Goal: Task Accomplishment & Management: Use online tool/utility

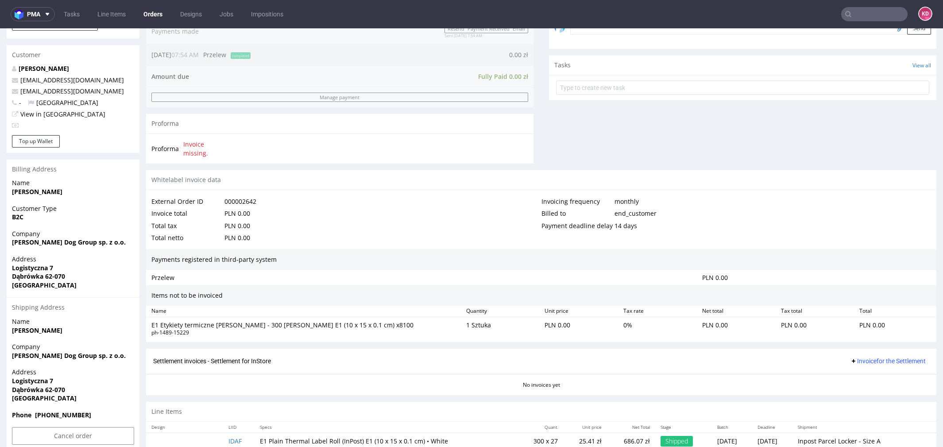
scroll to position [3, 0]
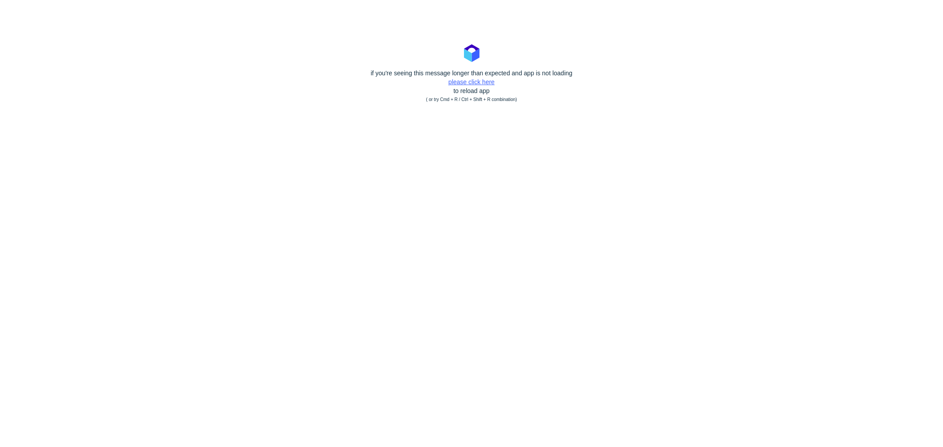
click at [482, 85] on link "please click here" at bounding box center [471, 81] width 46 height 7
click at [469, 82] on link "please click here" at bounding box center [471, 81] width 46 height 7
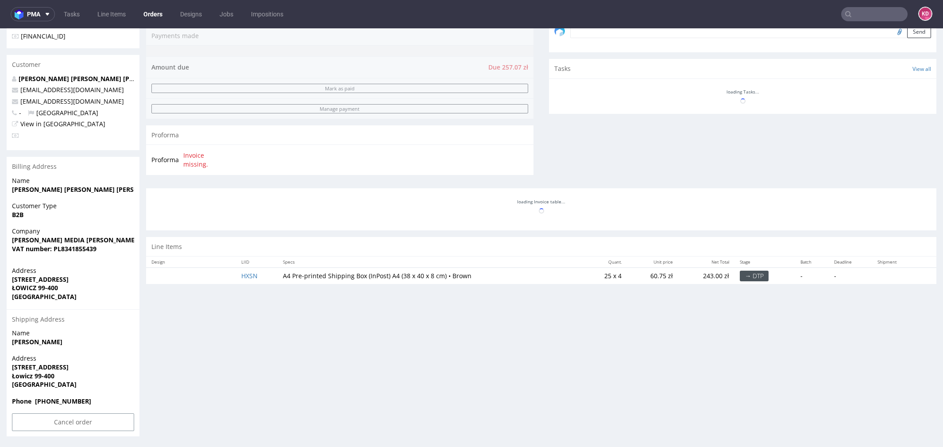
scroll to position [3, 0]
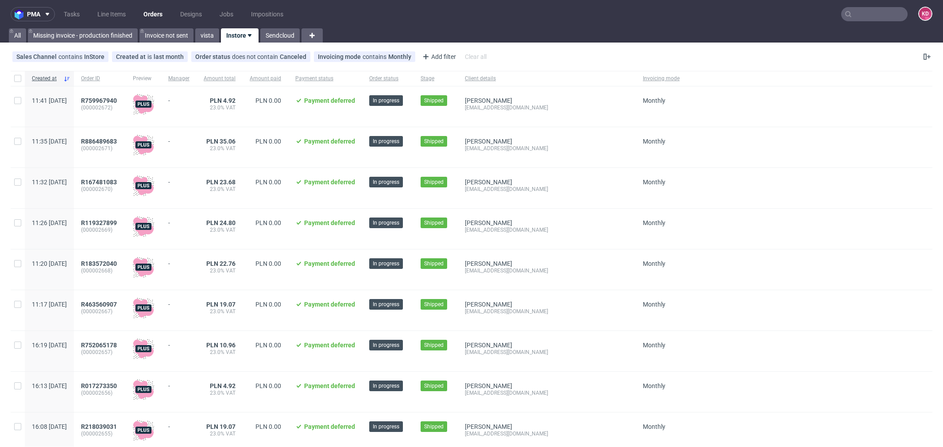
scroll to position [324, 0]
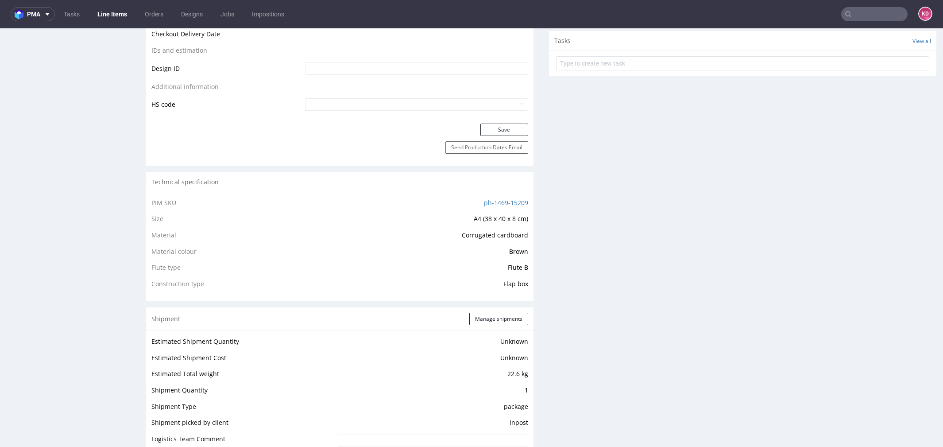
scroll to position [455, 0]
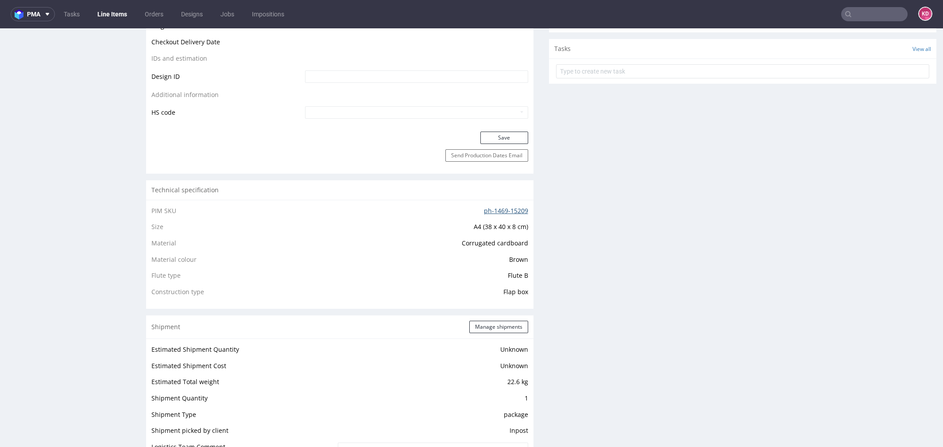
click at [494, 207] on link "ph-1469-15209" at bounding box center [506, 210] width 44 height 8
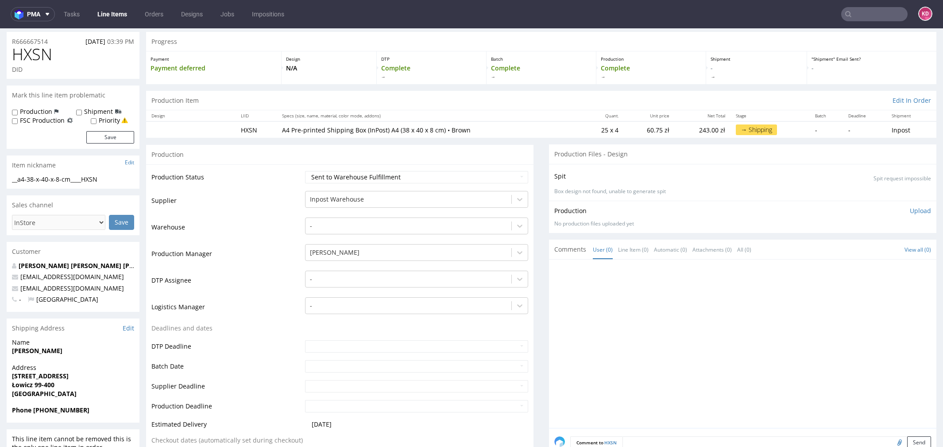
scroll to position [0, 0]
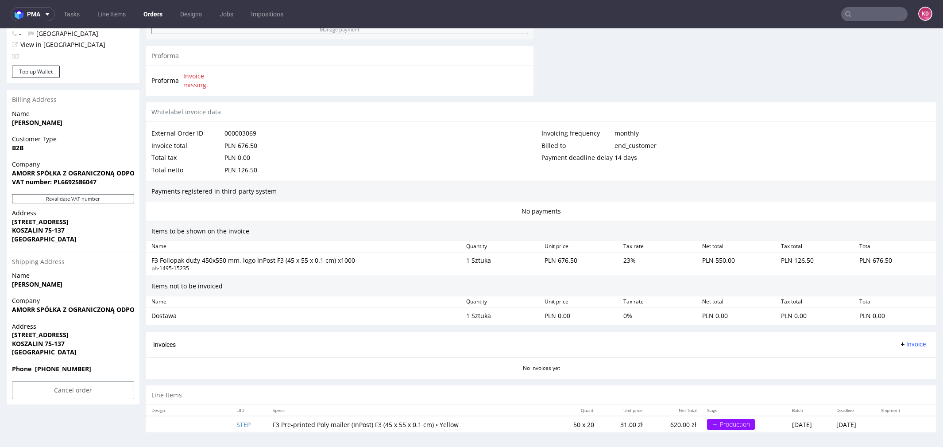
scroll to position [3, 0]
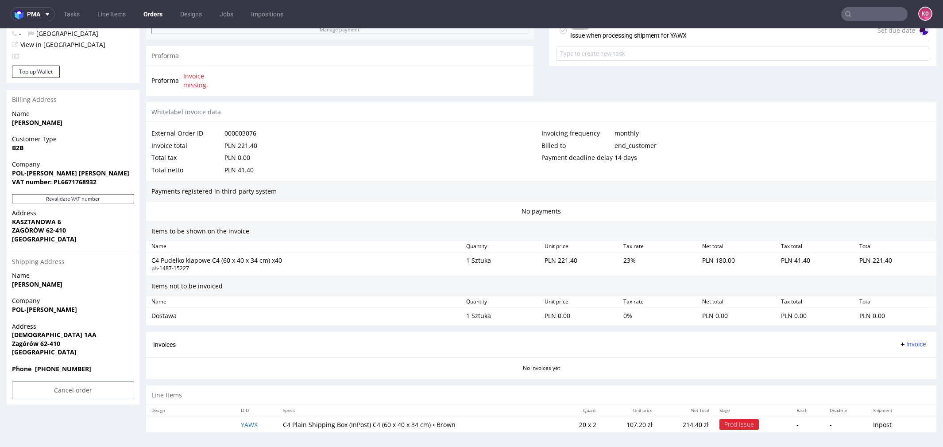
scroll to position [1, 0]
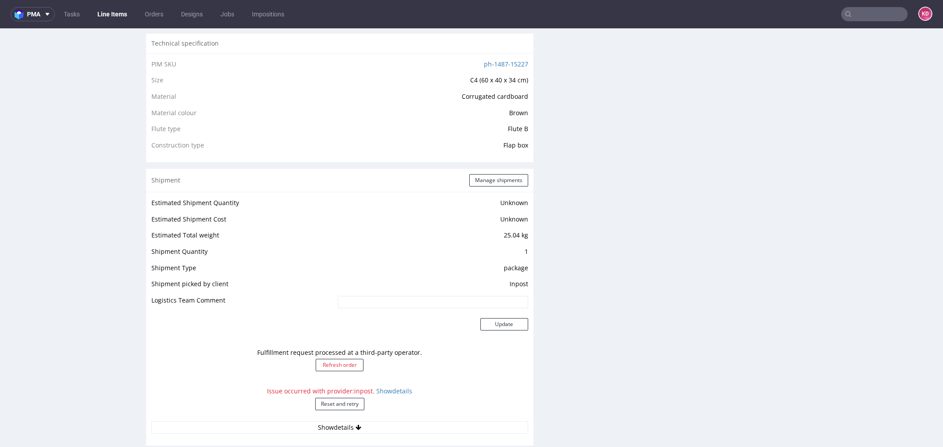
scroll to position [838, 0]
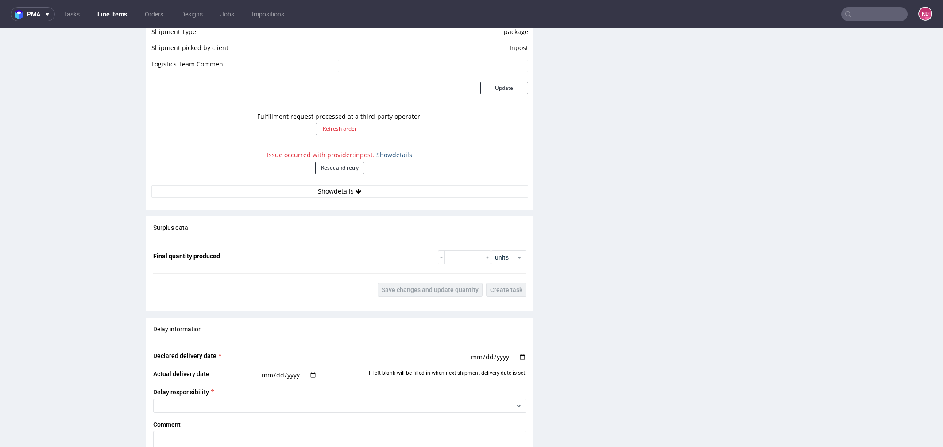
click at [386, 156] on link "Show details" at bounding box center [394, 154] width 36 height 8
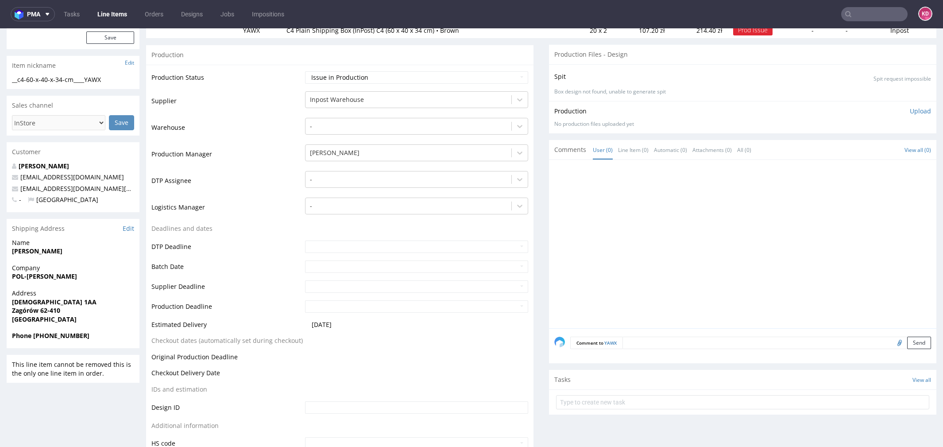
scroll to position [105, 0]
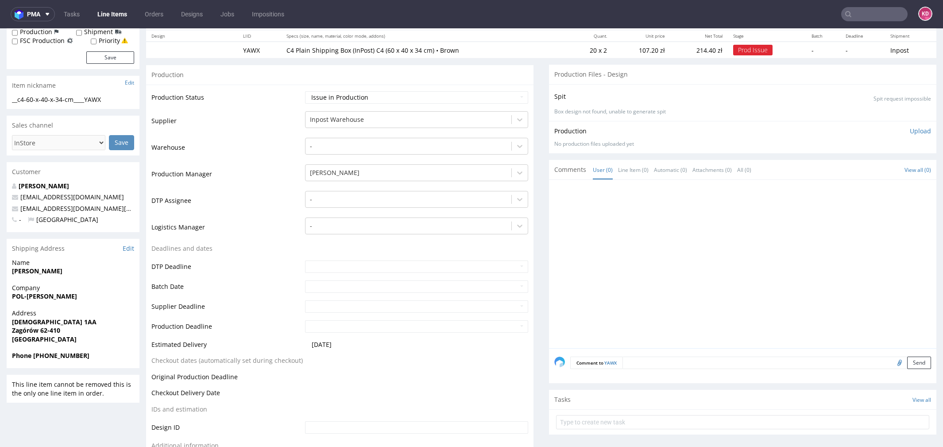
click at [74, 328] on span "Zagórów 62-410" at bounding box center [73, 330] width 122 height 9
click at [62, 321] on span "Kościołków 1AA" at bounding box center [73, 321] width 122 height 9
drag, startPoint x: 67, startPoint y: 322, endPoint x: 6, endPoint y: 323, distance: 61.5
copy strong "Kościołków 1AA"
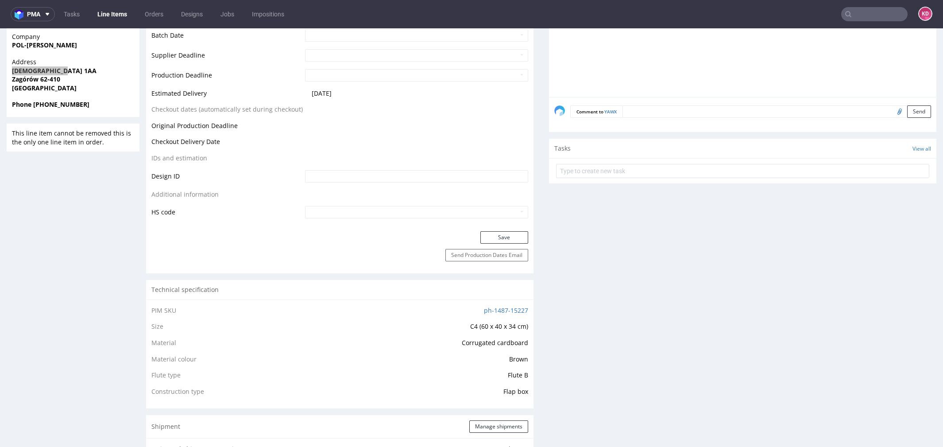
scroll to position [0, 0]
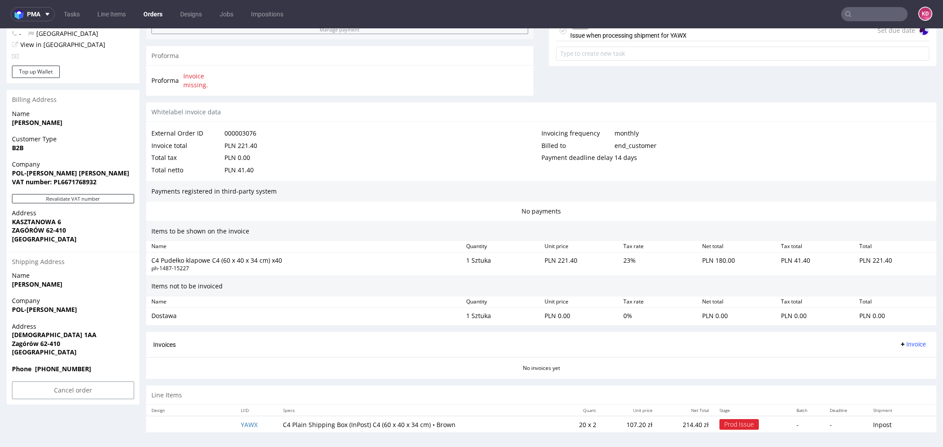
scroll to position [3, 0]
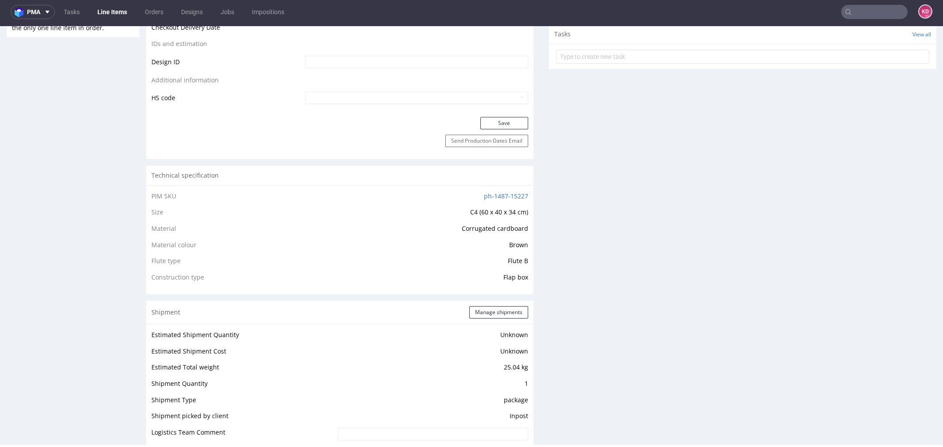
scroll to position [162, 0]
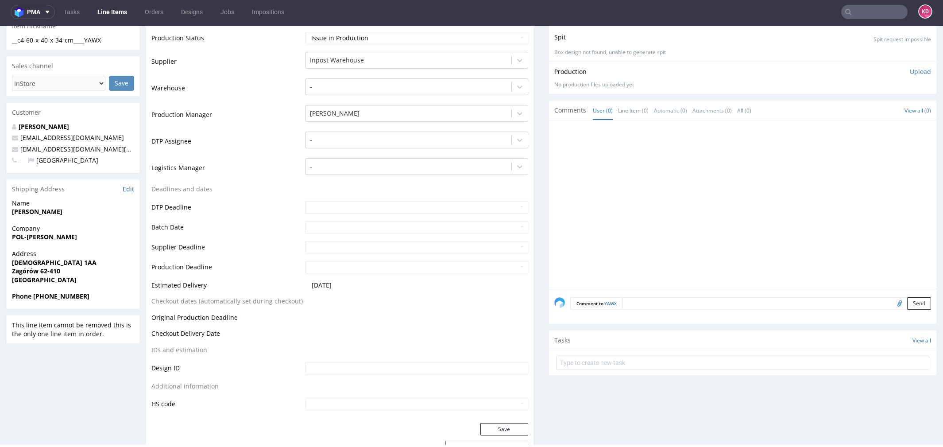
click at [127, 190] on link "Edit" at bounding box center [129, 189] width 12 height 9
click at [861, 17] on input "text" at bounding box center [874, 12] width 66 height 14
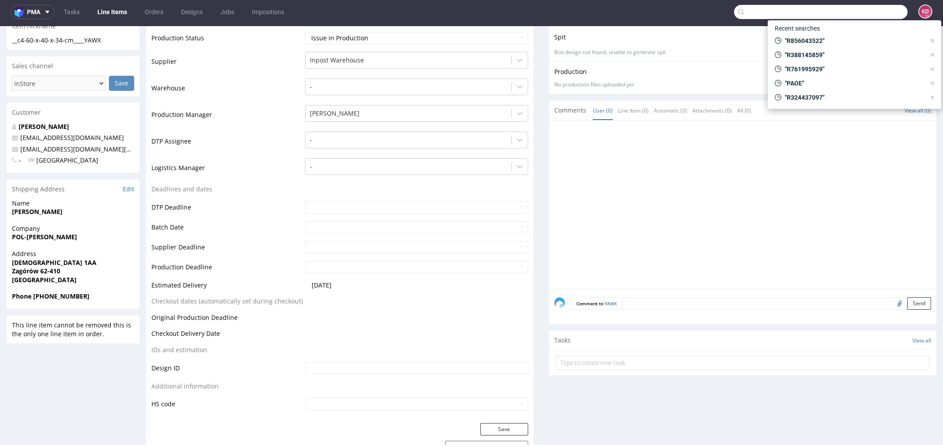
paste input "R226248919"
click at [741, 10] on input "R226248919" at bounding box center [820, 12] width 173 height 14
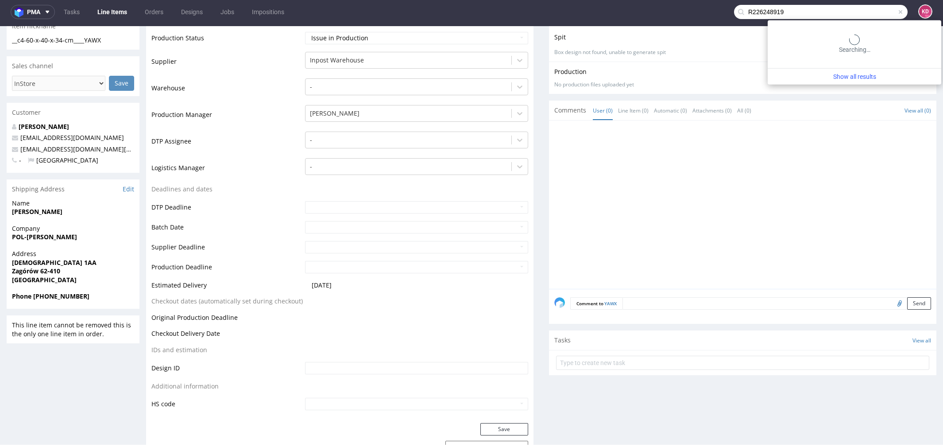
type input "R226248919"
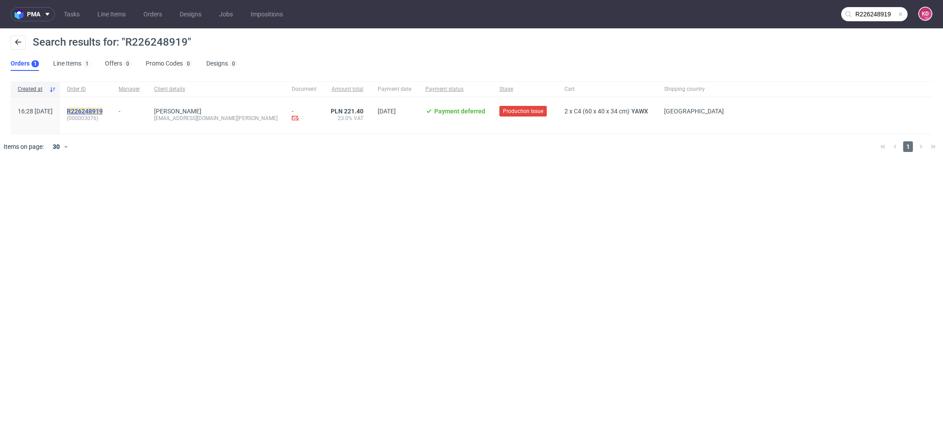
click at [103, 112] on mark "R226248919" at bounding box center [85, 111] width 36 height 7
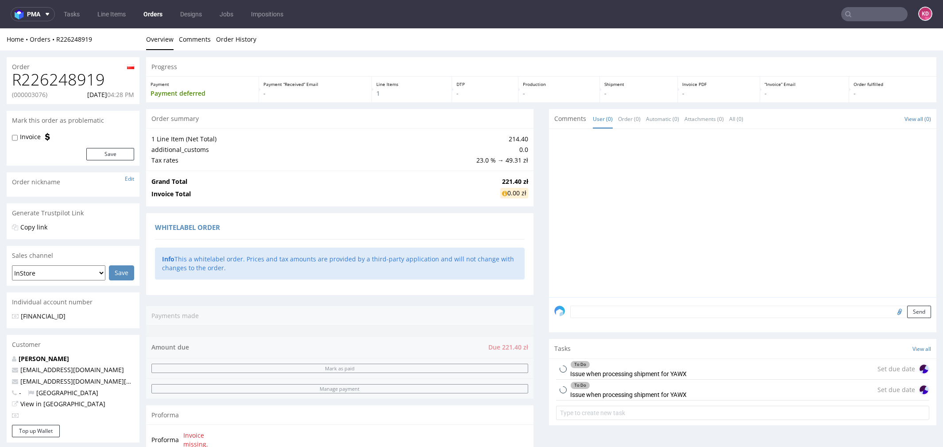
scroll to position [359, 0]
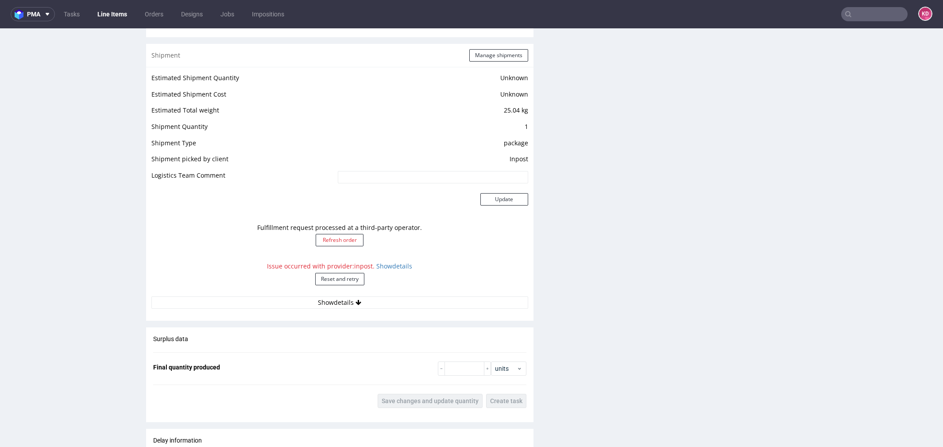
scroll to position [731, 0]
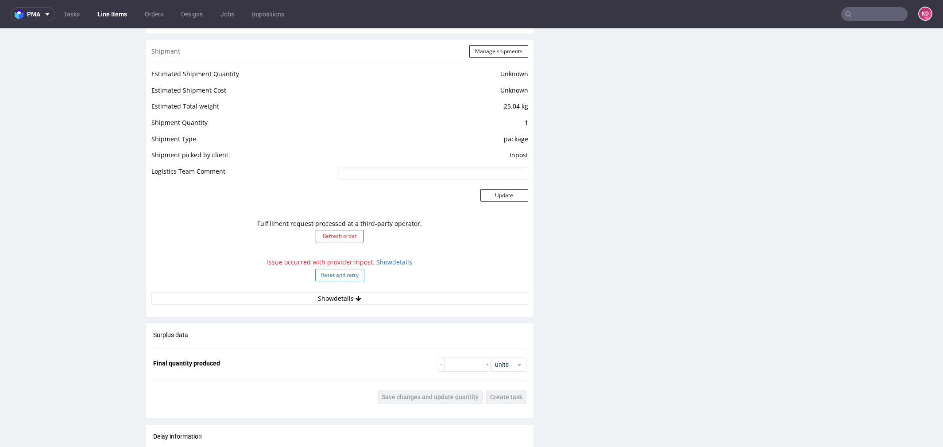
click at [338, 276] on button "Reset and retry" at bounding box center [339, 275] width 49 height 12
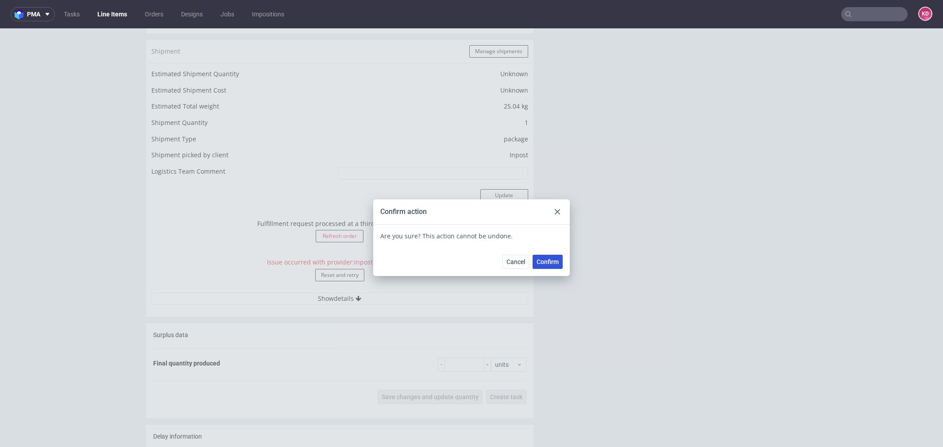
click at [551, 264] on span "Confirm" at bounding box center [547, 261] width 22 height 6
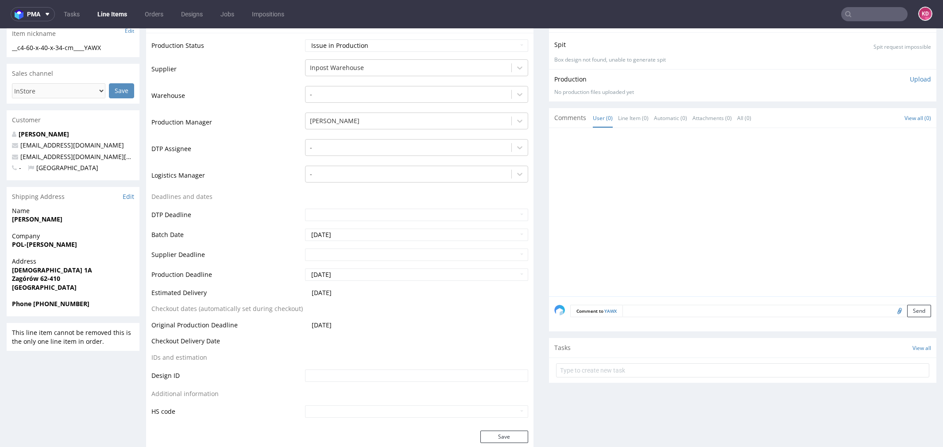
scroll to position [148, 0]
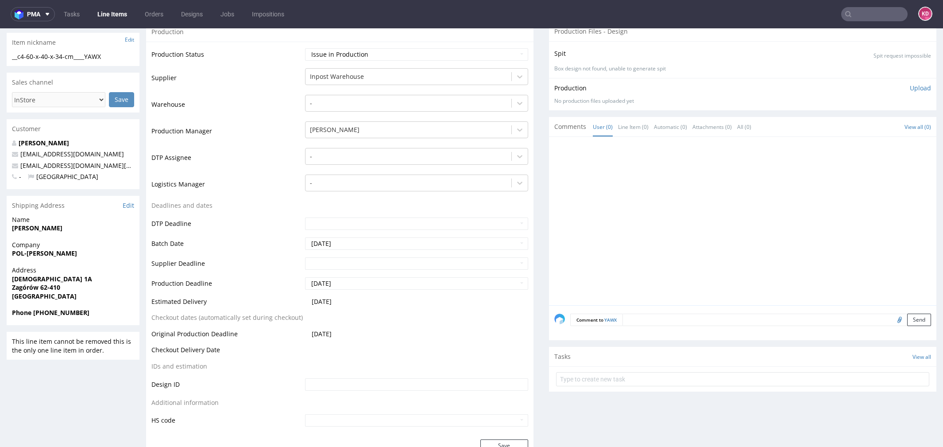
click at [67, 288] on span "Zagórów 62-410" at bounding box center [73, 287] width 122 height 9
click at [67, 285] on span "Zagórów 62-410" at bounding box center [73, 287] width 122 height 9
drag, startPoint x: 65, startPoint y: 279, endPoint x: 11, endPoint y: 278, distance: 54.0
click at [11, 278] on div "Address Kościołków 1A Zagórów 62-410 Poland" at bounding box center [73, 287] width 133 height 42
copy strong "Kościołków 1A"
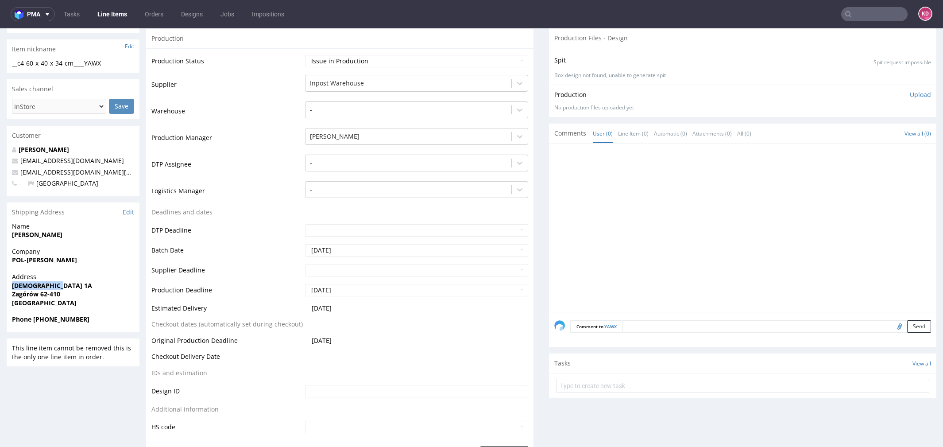
scroll to position [96, 0]
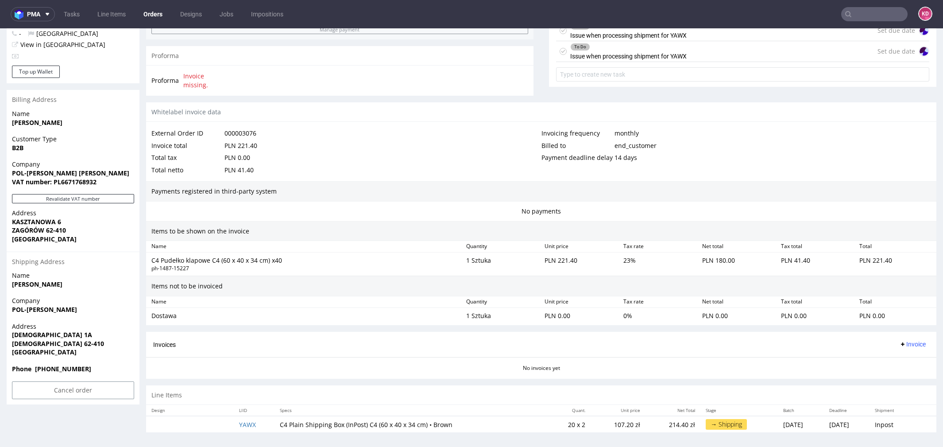
scroll to position [3, 0]
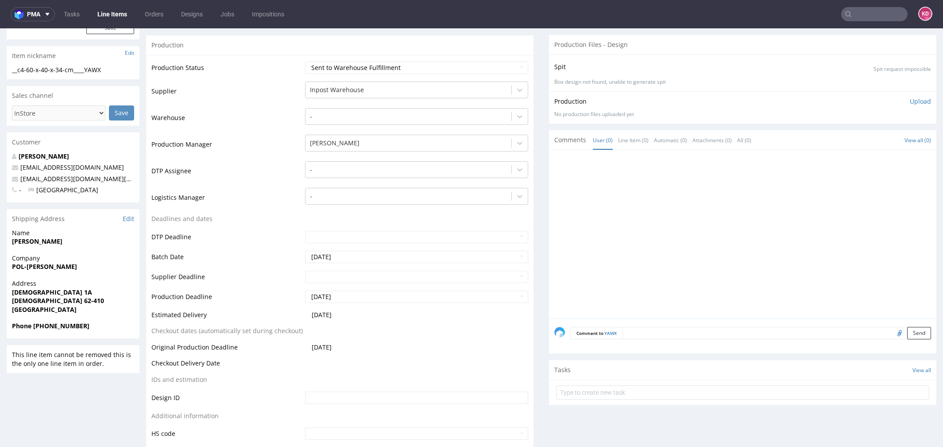
scroll to position [122, 0]
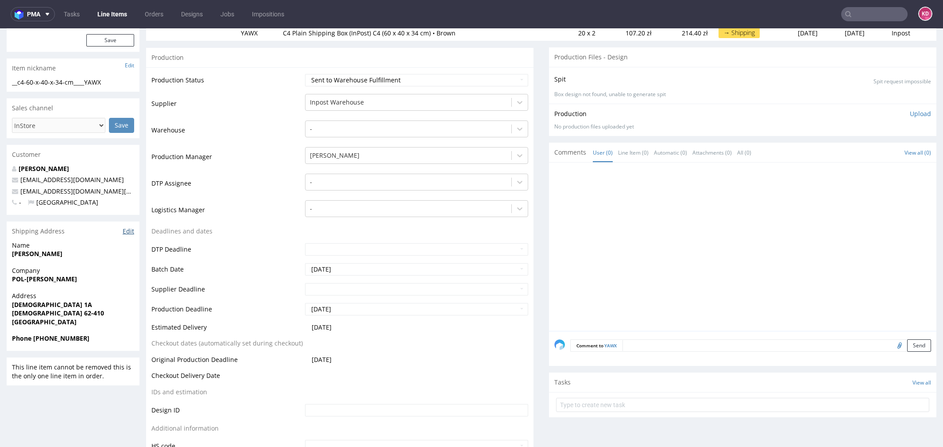
click at [129, 232] on link "Edit" at bounding box center [129, 231] width 12 height 9
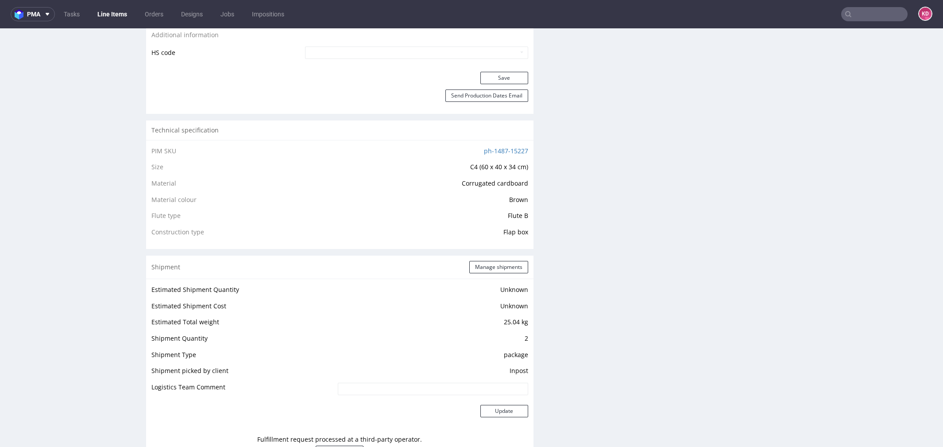
scroll to position [520, 0]
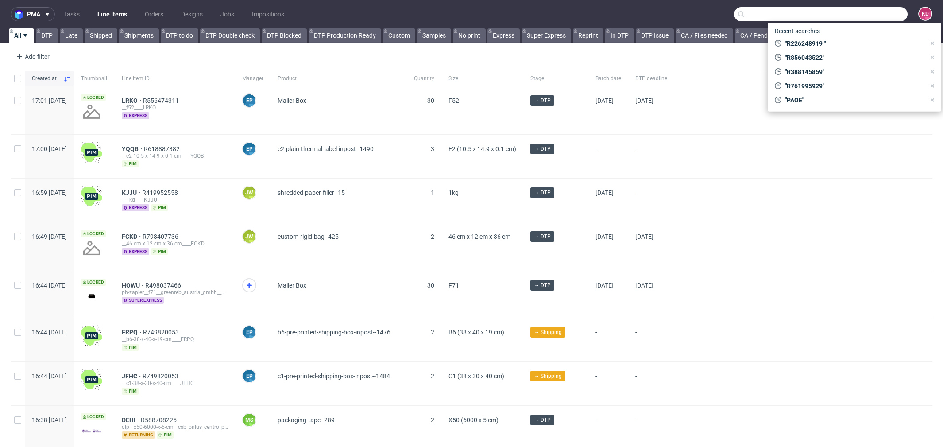
click at [851, 17] on input "text" at bounding box center [820, 14] width 173 height 14
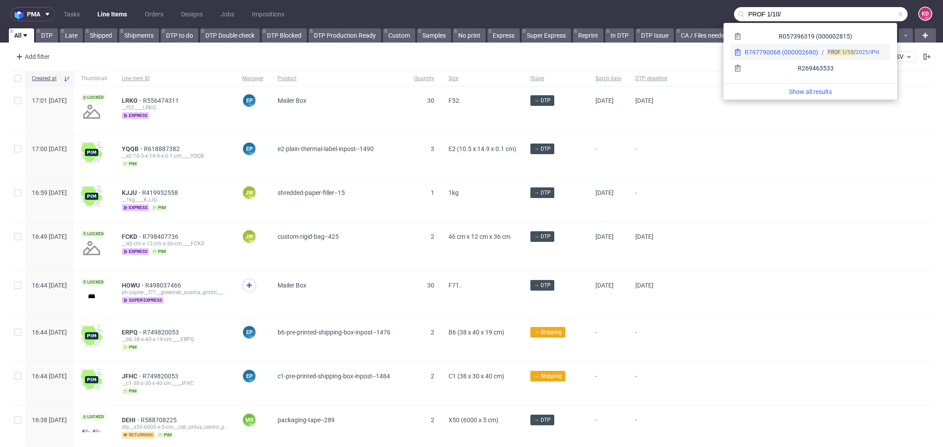
type input "PROF 1/10/"
click at [836, 54] on span "PROF 1/10/" at bounding box center [841, 52] width 28 height 6
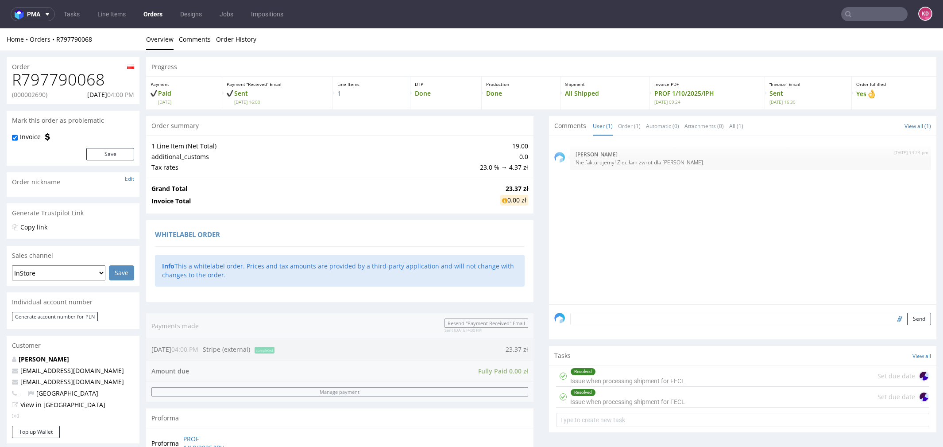
click at [418, 57] on div "Progress" at bounding box center [541, 66] width 790 height 19
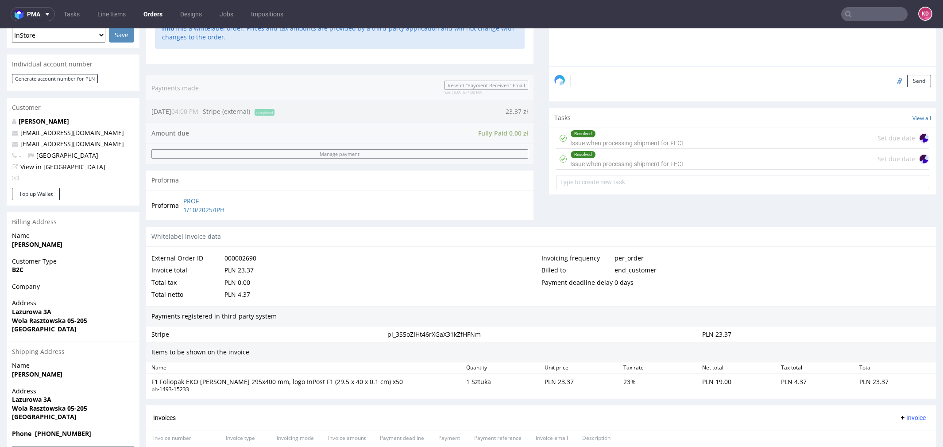
scroll to position [343, 0]
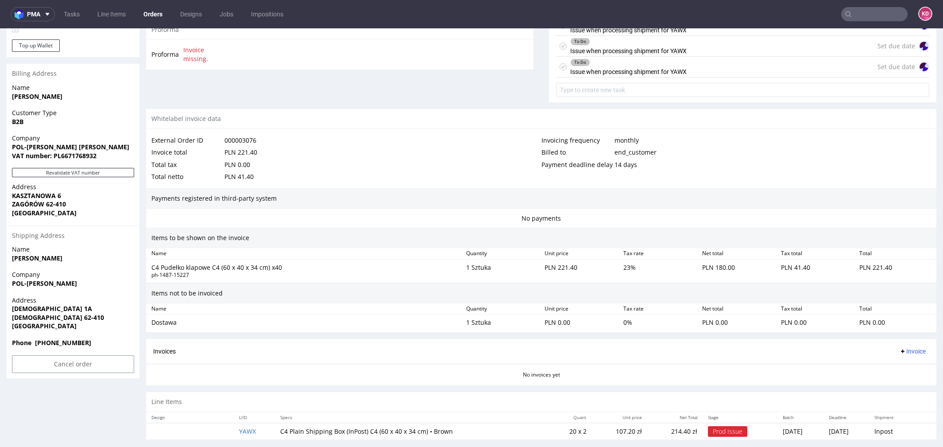
scroll to position [387, 0]
click at [104, 274] on span "Company" at bounding box center [73, 272] width 122 height 9
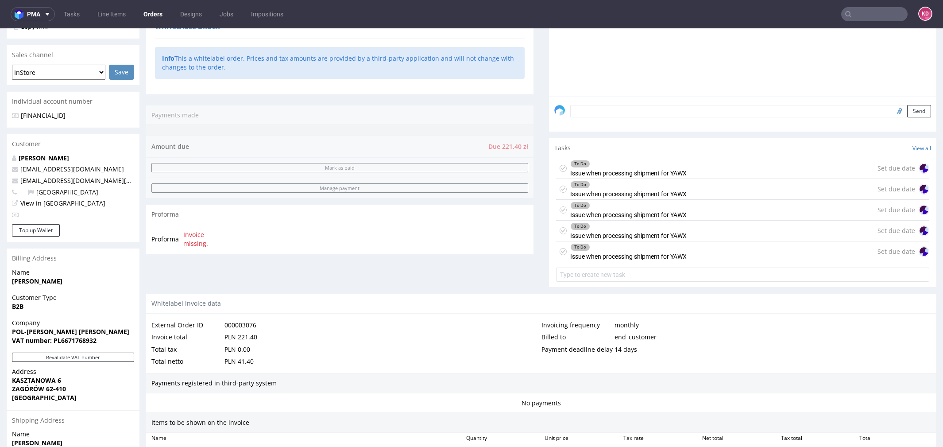
scroll to position [392, 0]
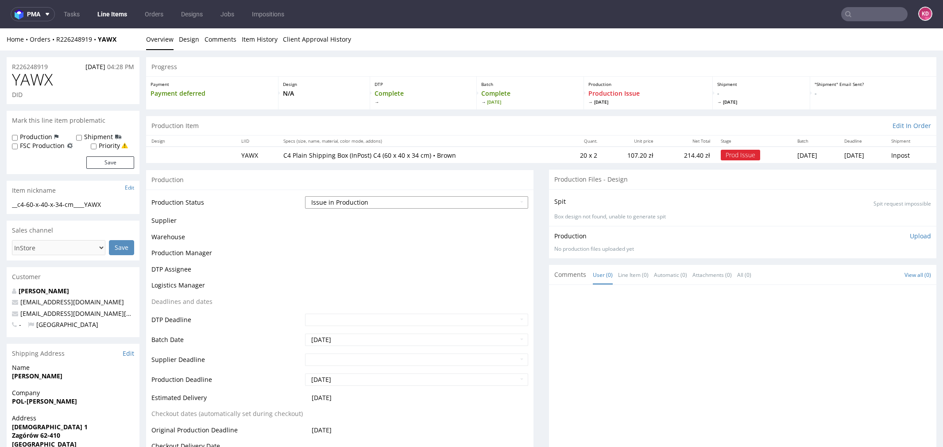
click at [386, 199] on select "Waiting for Artwork Waiting for Diecut Waiting for Mockup Waiting for DTP Waiti…" at bounding box center [416, 202] width 223 height 12
select select "sent_to_warehouse_fulfillment"
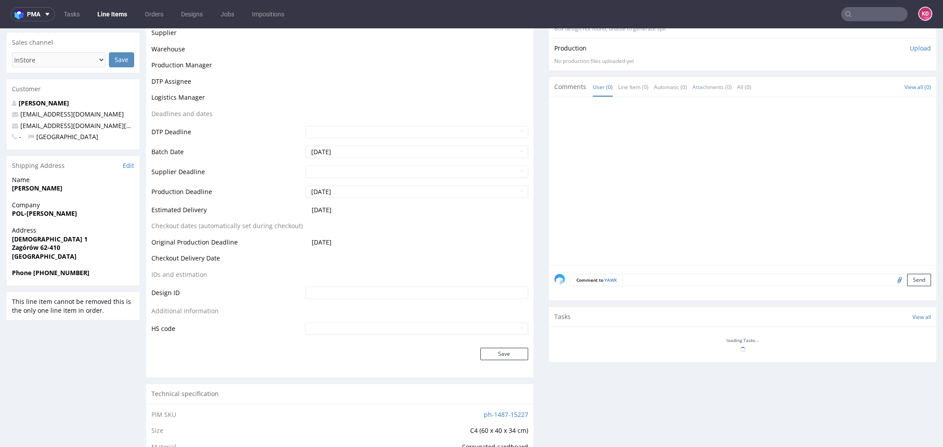
scroll to position [293, 0]
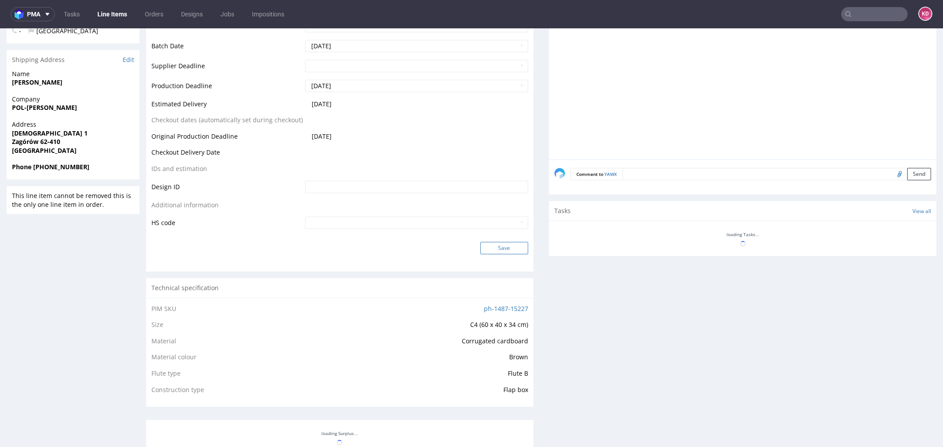
click at [495, 249] on button "Save" at bounding box center [504, 248] width 48 height 12
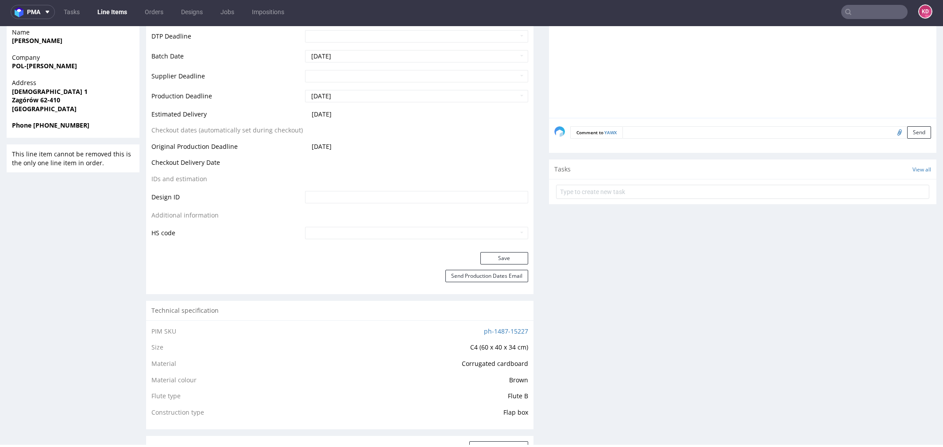
scroll to position [0, 0]
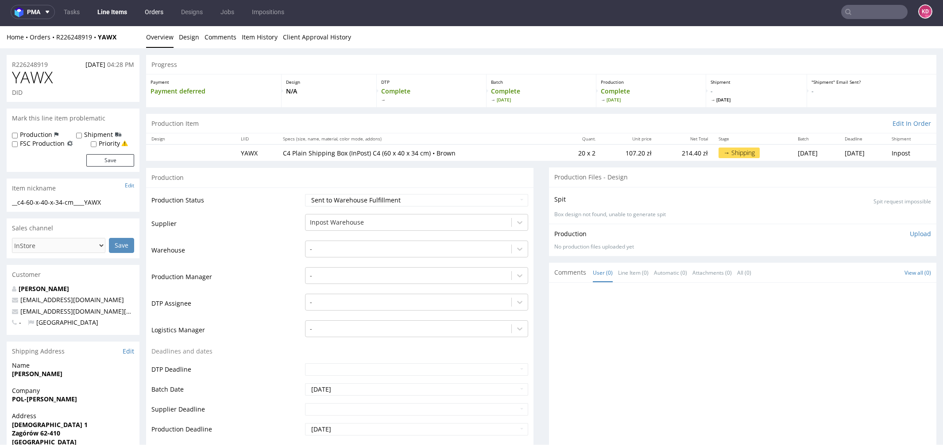
click at [154, 6] on link "Orders" at bounding box center [153, 12] width 29 height 14
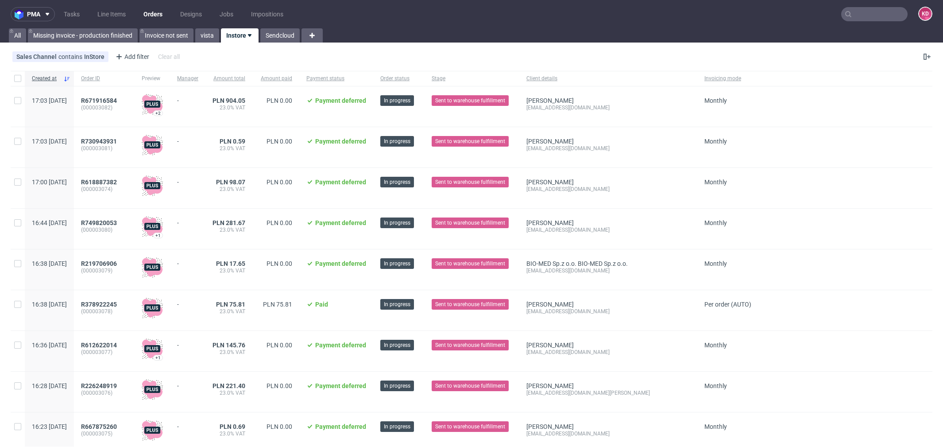
click at [344, 53] on div "Sales Channel contains InStore Add filter Hide filters Clear all" at bounding box center [471, 56] width 943 height 21
click at [17, 75] on input "checkbox" at bounding box center [17, 78] width 7 height 7
checkbox input "true"
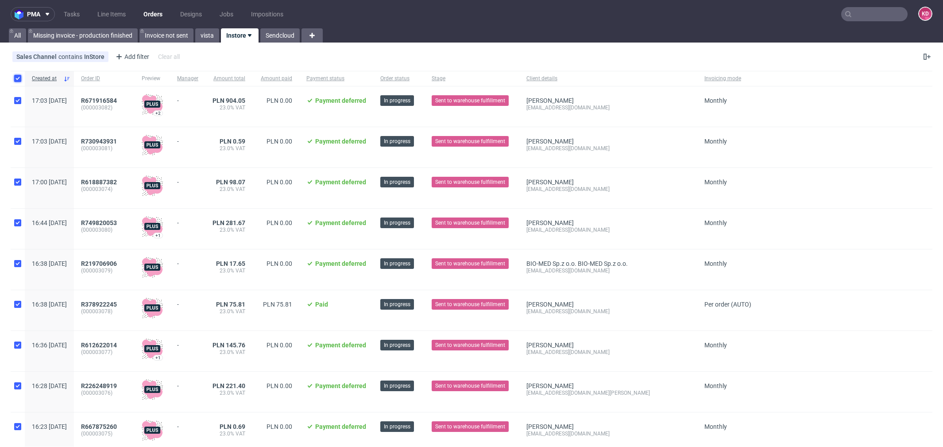
checkbox input "true"
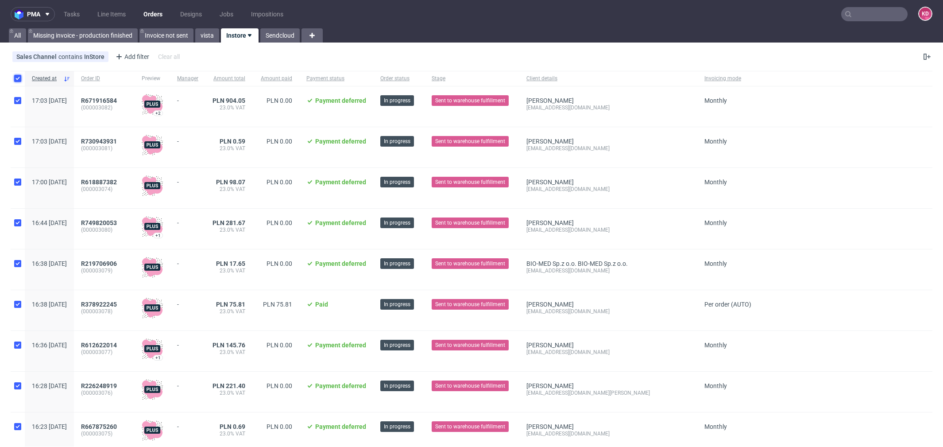
checkbox input "true"
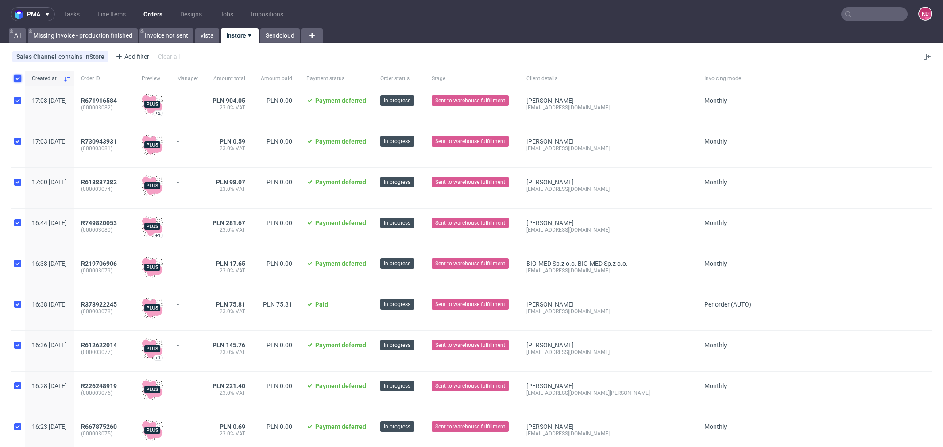
checkbox input "true"
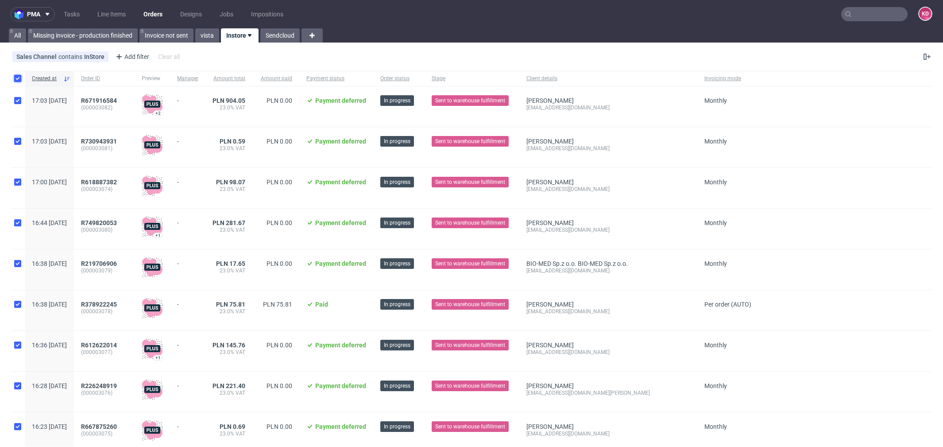
checkbox input "true"
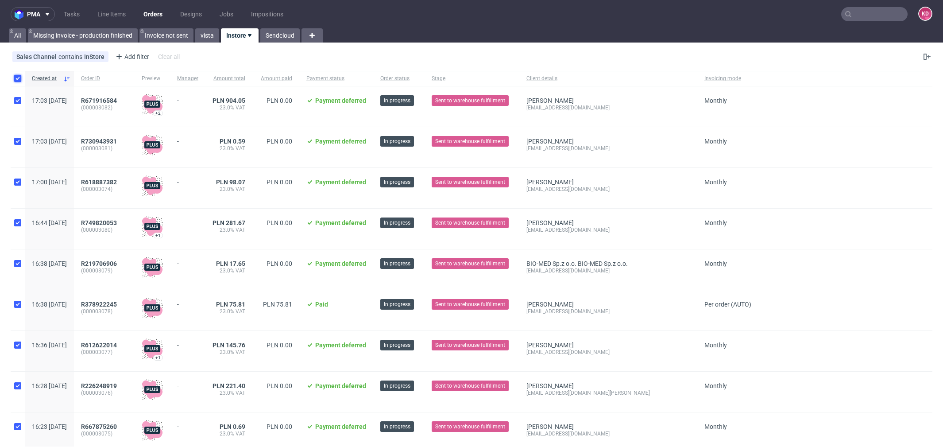
checkbox input "true"
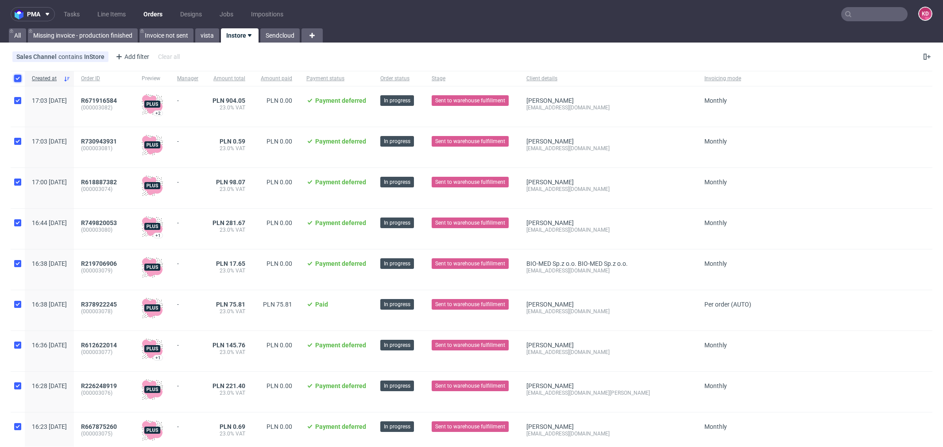
checkbox input "true"
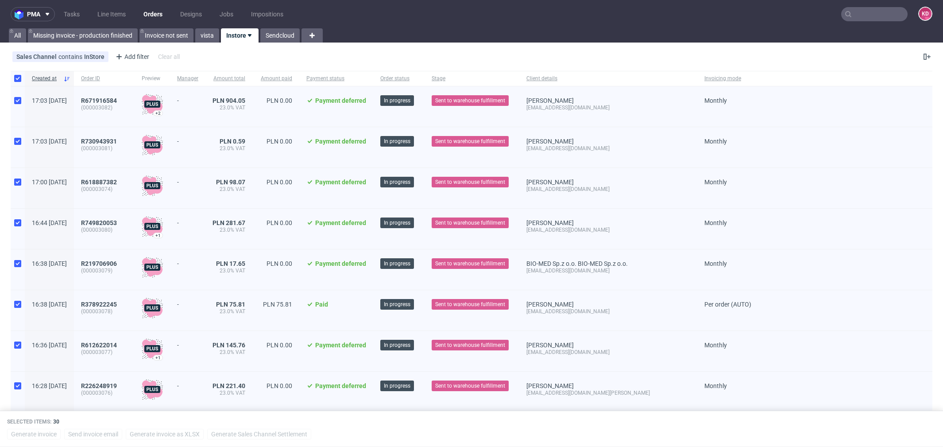
click at [414, 49] on div "Sales Channel contains InStore Add filter Hide filters Clear all" at bounding box center [471, 56] width 943 height 21
click at [120, 12] on link "Line Items" at bounding box center [111, 14] width 39 height 14
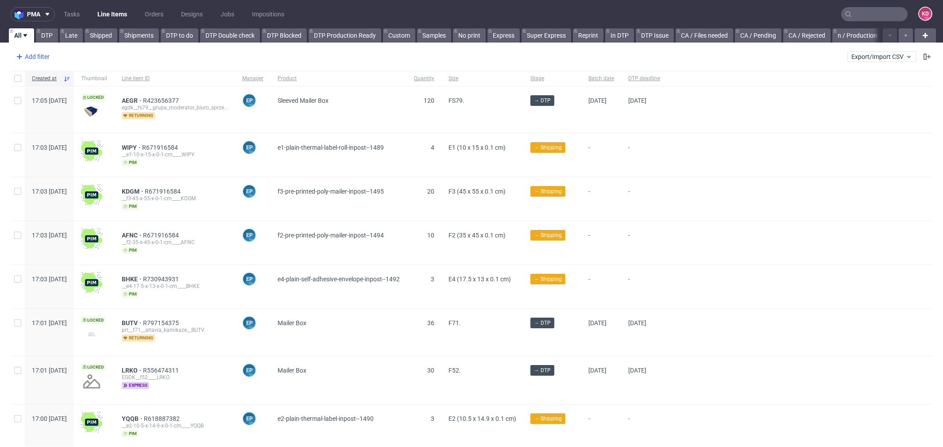
click at [46, 57] on div "Add filter" at bounding box center [31, 57] width 39 height 14
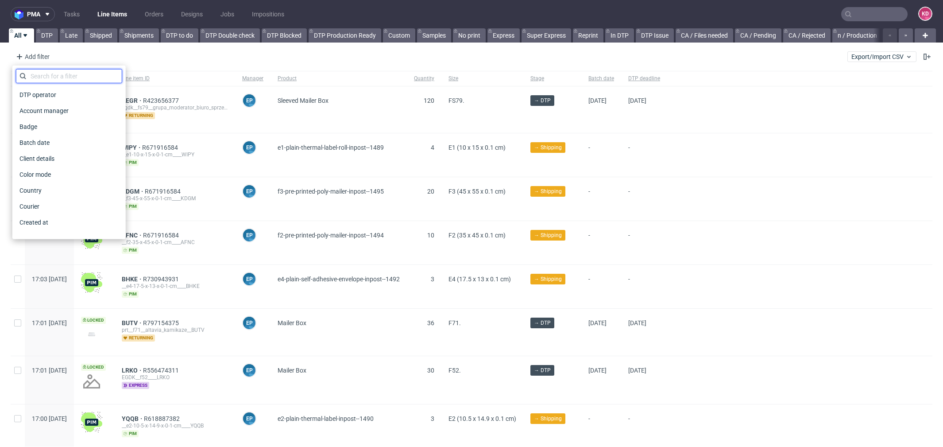
click at [62, 76] on input "text" at bounding box center [69, 76] width 106 height 14
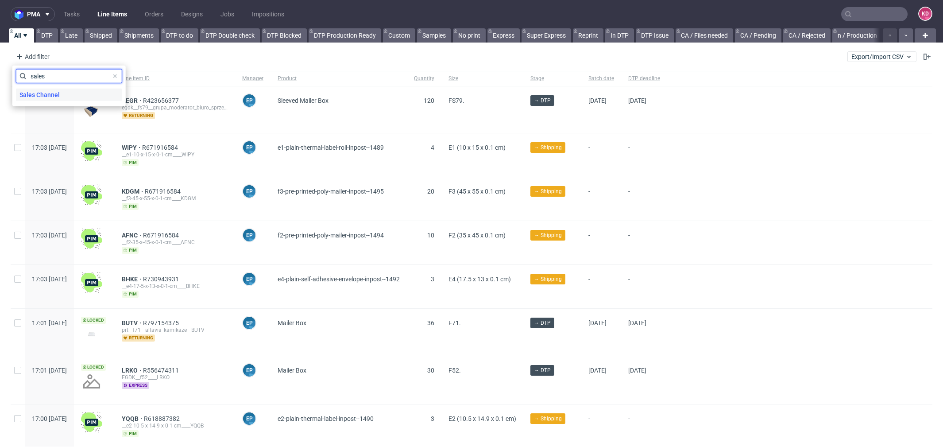
type input "sales"
click at [69, 90] on div "Sales Channel" at bounding box center [69, 95] width 106 height 12
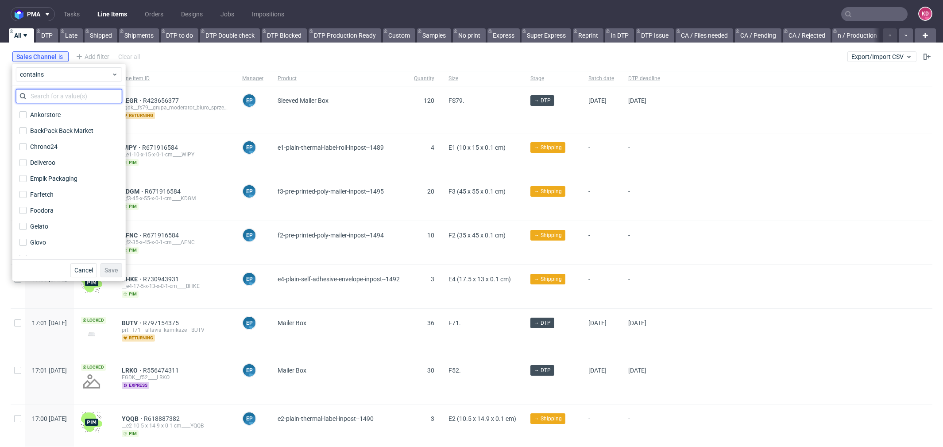
click at [55, 93] on input "text" at bounding box center [69, 96] width 106 height 14
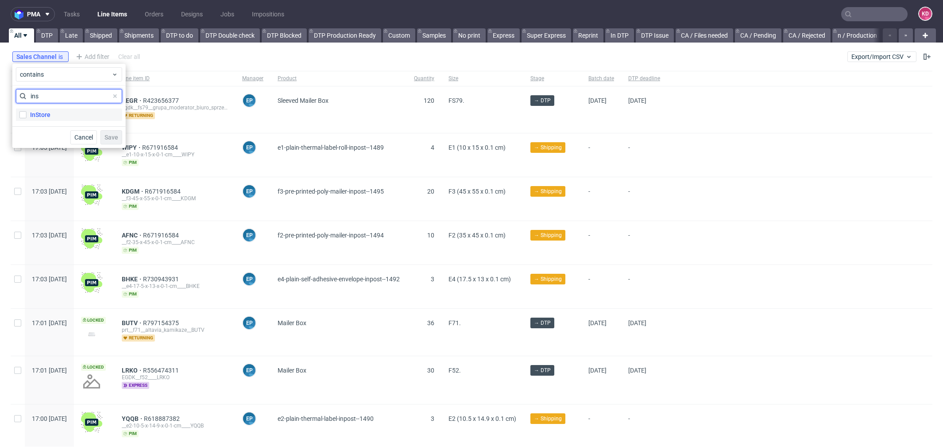
type input "ins"
click at [66, 112] on label "InStore" at bounding box center [69, 114] width 106 height 12
click at [27, 112] on input "InStore" at bounding box center [22, 114] width 7 height 7
checkbox input "true"
click at [109, 135] on span "Save" at bounding box center [111, 137] width 14 height 6
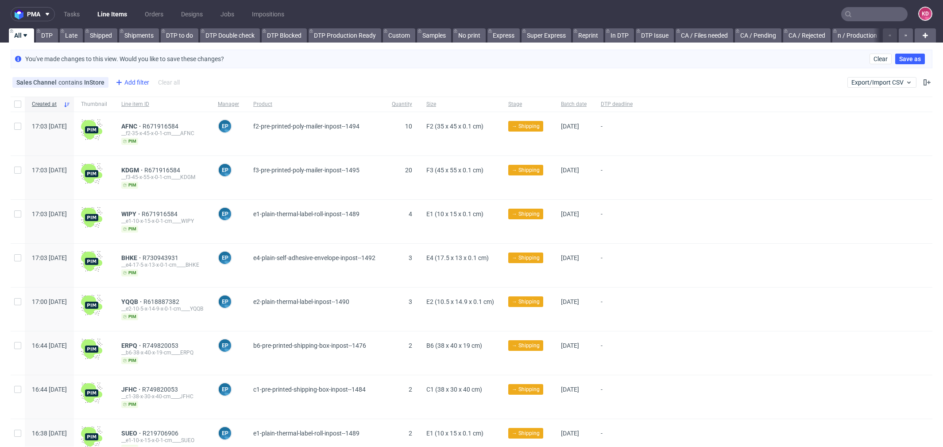
click at [139, 80] on div "Add filter" at bounding box center [131, 82] width 39 height 14
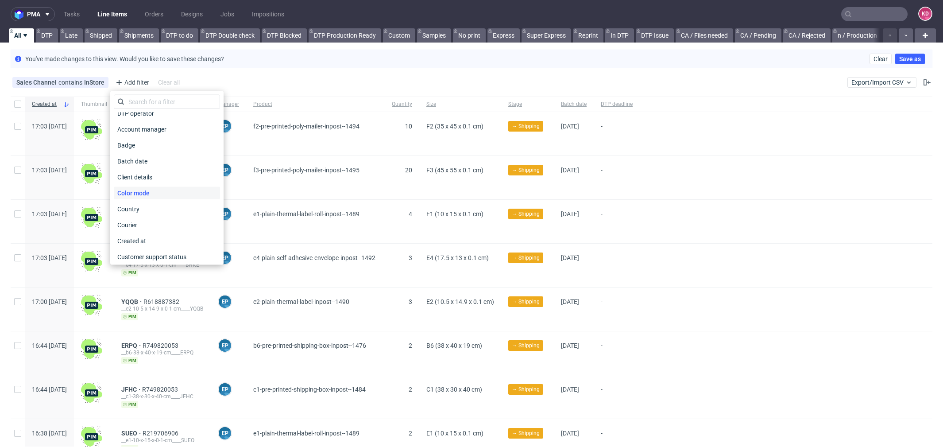
scroll to position [8, 0]
click at [160, 236] on div "Created at" at bounding box center [167, 240] width 106 height 12
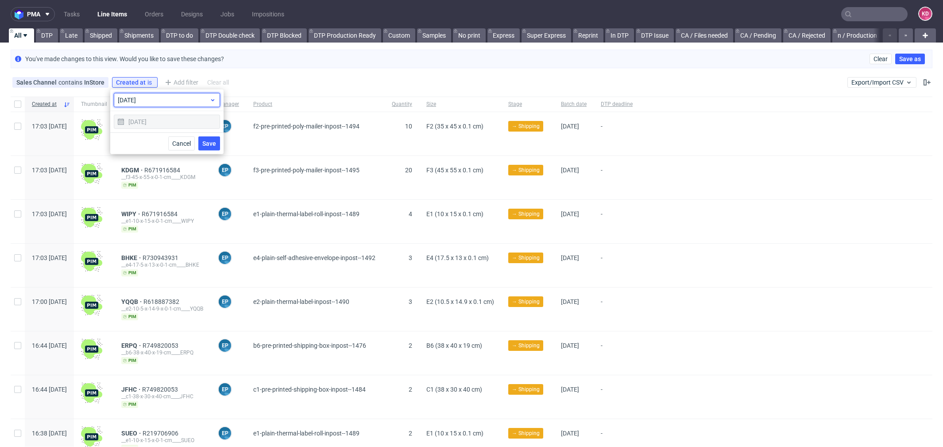
click at [194, 100] on span "[DATE]" at bounding box center [164, 100] width 92 height 9
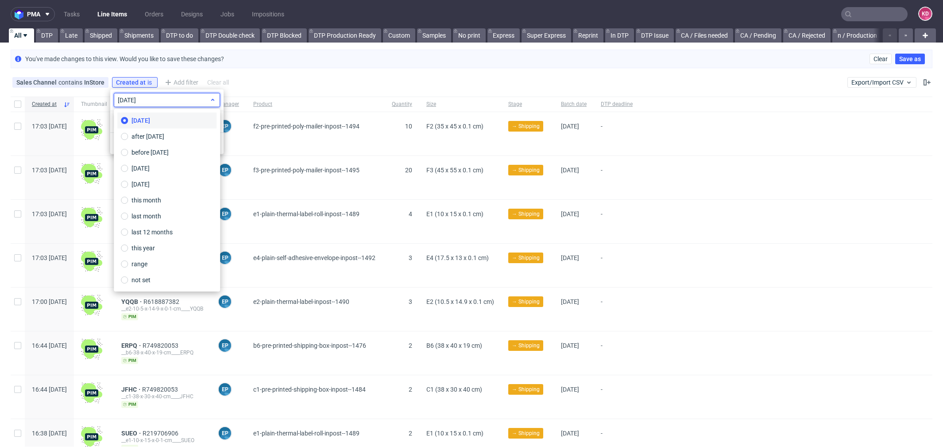
click at [194, 100] on span "[DATE]" at bounding box center [164, 100] width 92 height 9
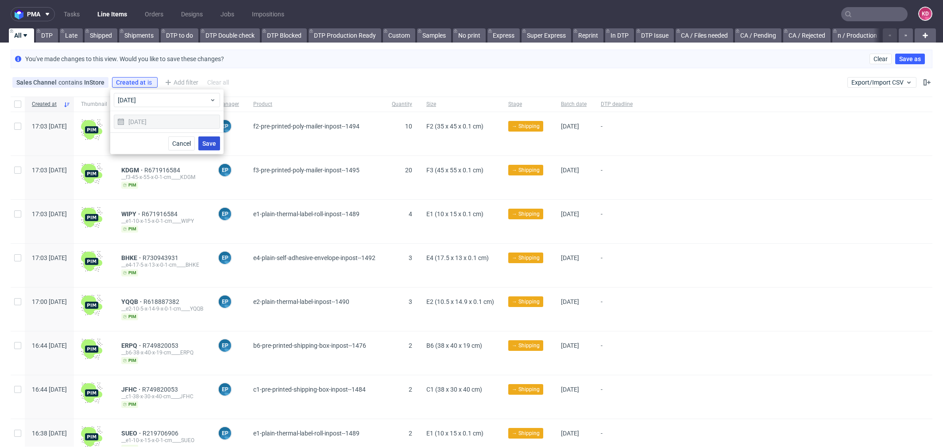
click at [213, 143] on span "Save" at bounding box center [209, 143] width 14 height 6
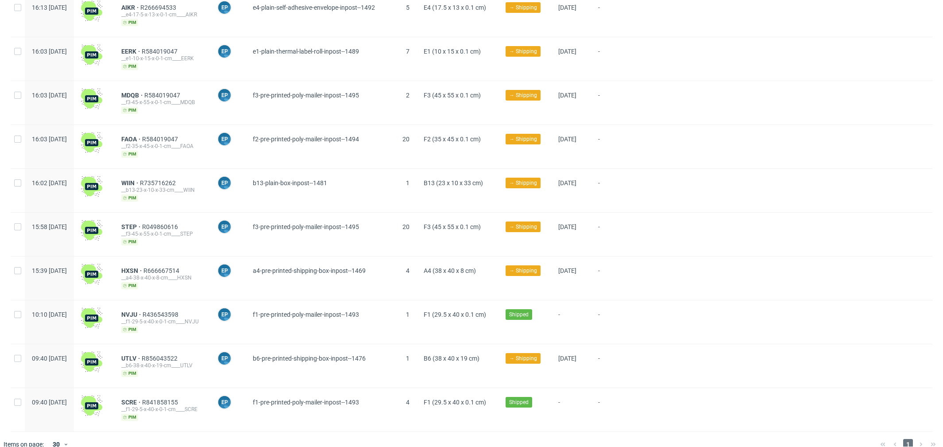
scroll to position [0, 0]
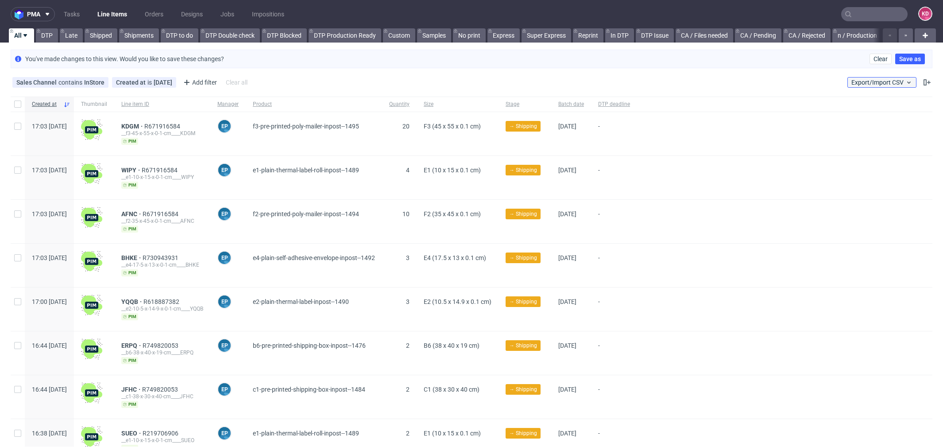
click at [877, 81] on span "Export/Import CSV" at bounding box center [881, 82] width 61 height 7
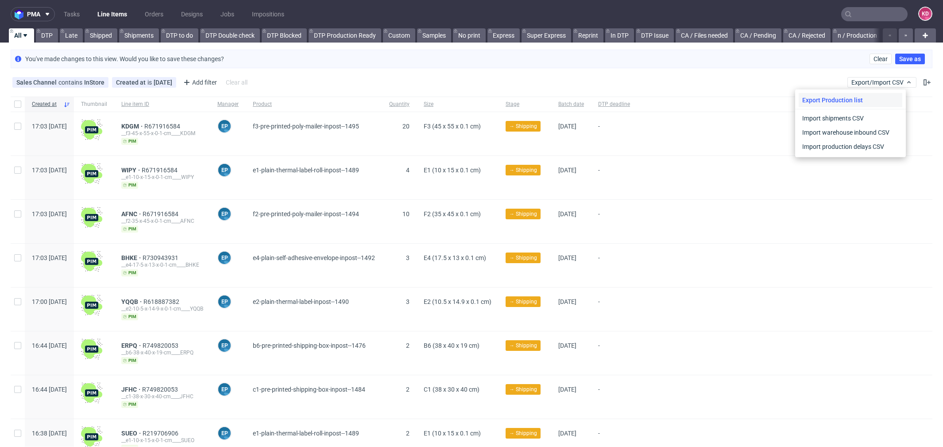
click at [854, 101] on div "Export Production list" at bounding box center [850, 100] width 104 height 14
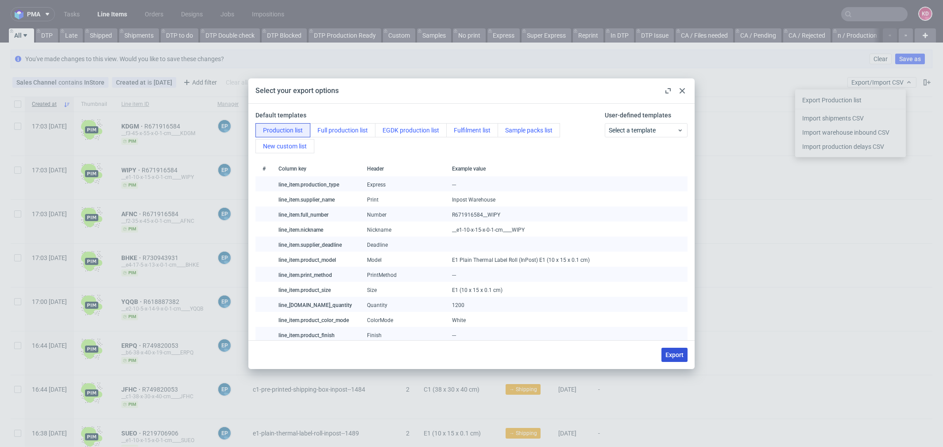
click at [673, 353] on span "Export" at bounding box center [674, 354] width 18 height 6
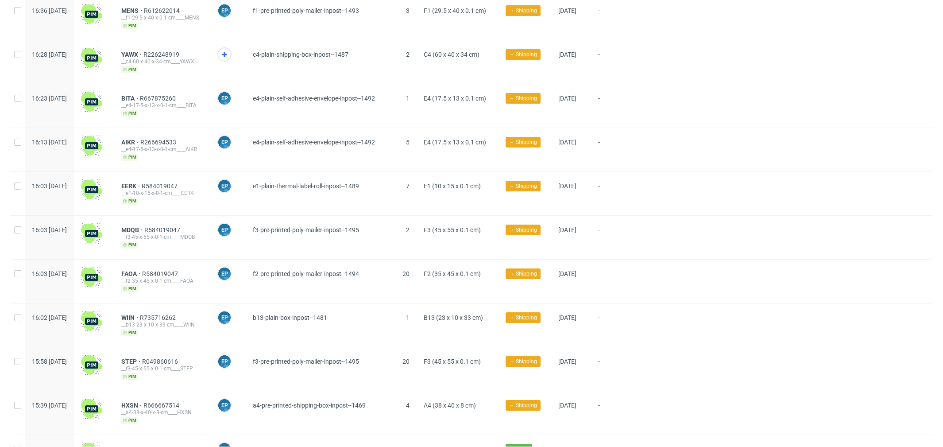
scroll to position [688, 0]
